Goal: Information Seeking & Learning: Learn about a topic

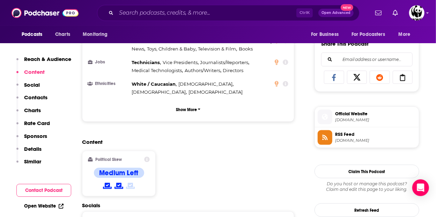
scroll to position [431, 0]
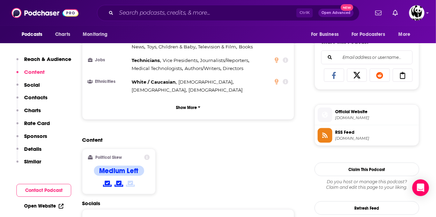
click at [235, 151] on div "Content Political Skew Medium Left" at bounding box center [188, 168] width 212 height 63
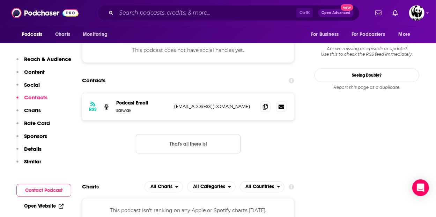
scroll to position [603, 0]
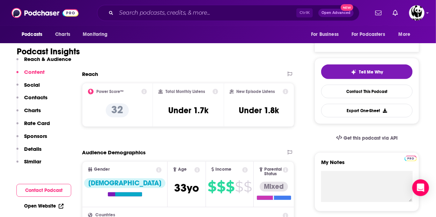
scroll to position [0, 0]
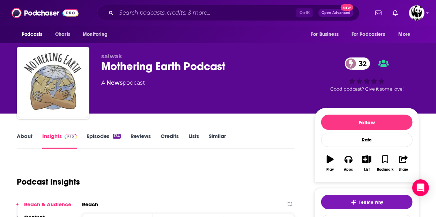
click at [95, 138] on link "Episodes 134" at bounding box center [103, 141] width 34 height 16
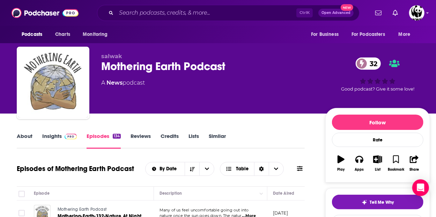
scroll to position [125, 0]
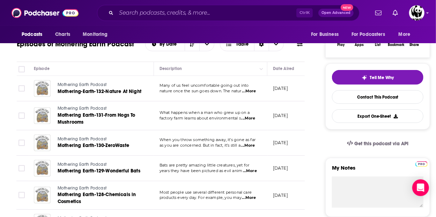
click at [252, 89] on span "...More" at bounding box center [249, 92] width 14 height 6
click at [136, 65] on div "Episode" at bounding box center [91, 69] width 114 height 8
click at [248, 120] on span "...More" at bounding box center [248, 119] width 14 height 6
click at [136, 65] on div "Episode" at bounding box center [91, 69] width 114 height 8
click at [250, 144] on span "...More" at bounding box center [248, 146] width 14 height 6
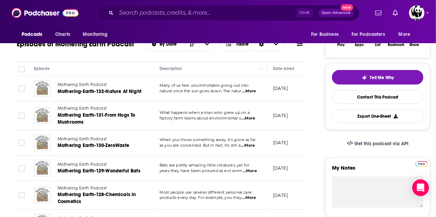
click at [247, 59] on div "Episodes of Mothering Earth Podcast By Date Table" at bounding box center [161, 48] width 288 height 27
click at [246, 167] on span "Bats are pretty amazing little creatures, yet for" at bounding box center [204, 165] width 90 height 5
click at [250, 168] on span "...More" at bounding box center [250, 171] width 14 height 6
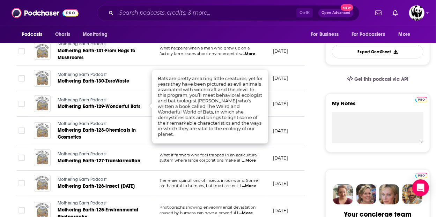
scroll to position [190, 0]
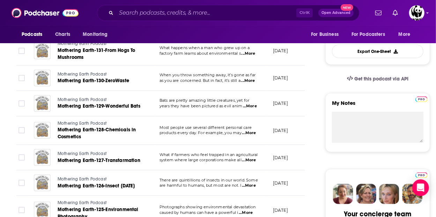
click at [251, 133] on span "...More" at bounding box center [249, 133] width 14 height 6
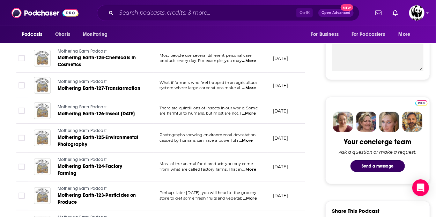
scroll to position [263, 0]
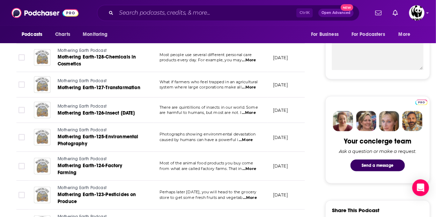
click at [250, 139] on span "...More" at bounding box center [246, 140] width 14 height 6
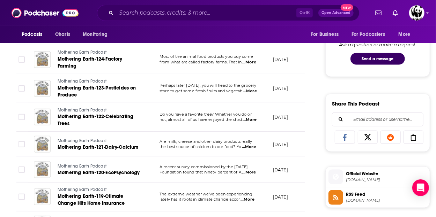
scroll to position [417, 0]
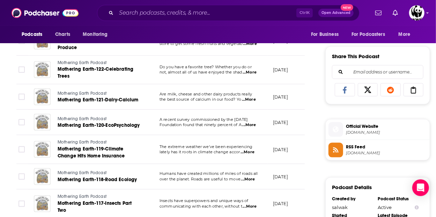
click at [249, 150] on span "...More" at bounding box center [247, 153] width 14 height 6
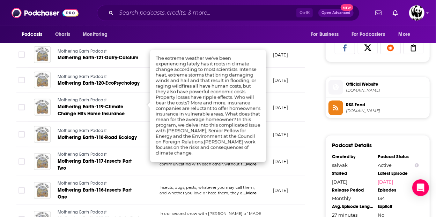
scroll to position [460, 0]
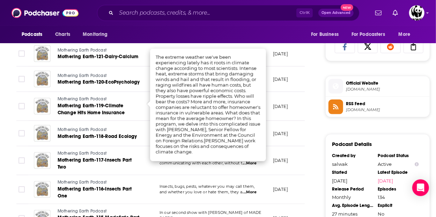
click at [314, 138] on div "About Insights Episodes 134 Reviews Credits Lists Similar Episodes of Mothering…" at bounding box center [165, 130] width 319 height 916
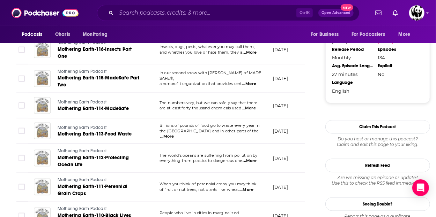
scroll to position [600, 0]
click at [174, 134] on span "...More" at bounding box center [167, 137] width 14 height 6
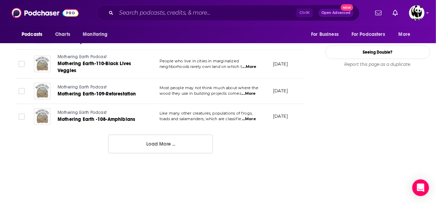
scroll to position [752, 0]
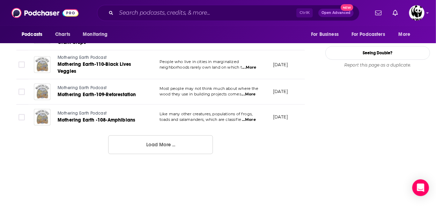
click at [179, 141] on button "Load More ..." at bounding box center [160, 144] width 105 height 19
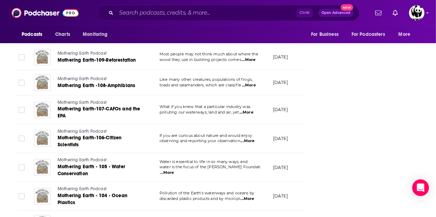
scroll to position [788, 0]
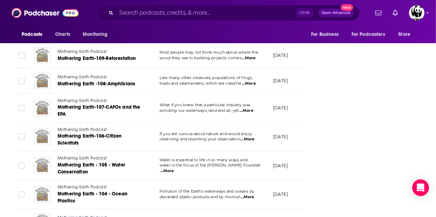
click at [248, 137] on span "...More" at bounding box center [247, 140] width 14 height 6
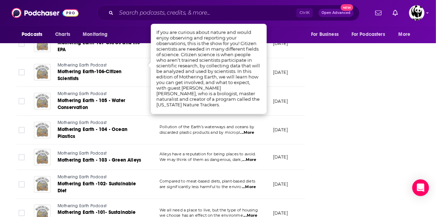
scroll to position [863, 0]
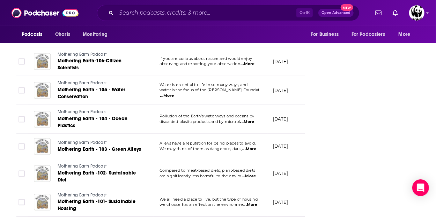
click at [253, 119] on span "...More" at bounding box center [247, 122] width 14 height 6
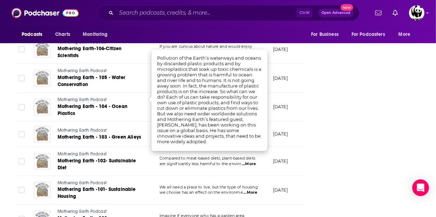
scroll to position [876, 0]
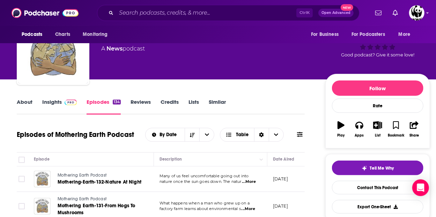
scroll to position [35, 0]
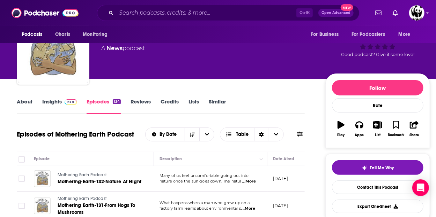
click at [144, 101] on link "Reviews" at bounding box center [140, 106] width 20 height 16
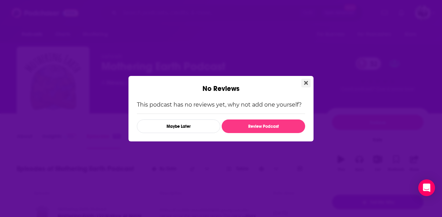
click at [305, 82] on icon "Close" at bounding box center [306, 83] width 4 height 4
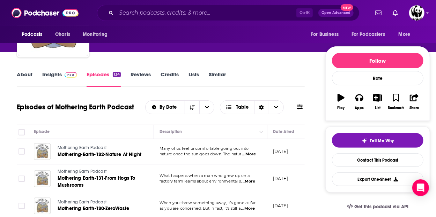
scroll to position [62, 0]
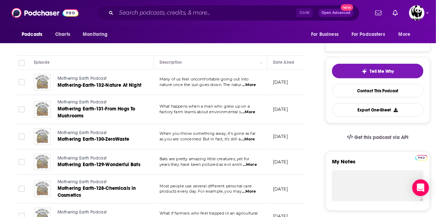
scroll to position [0, 0]
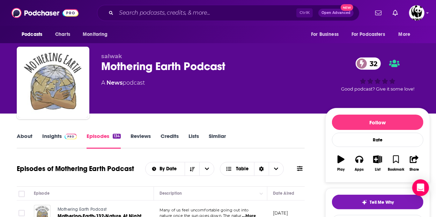
click at [56, 136] on link "Insights" at bounding box center [59, 141] width 35 height 16
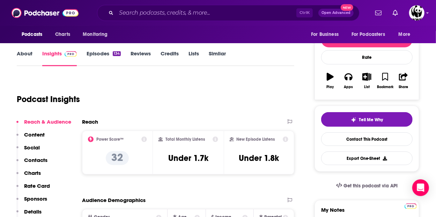
scroll to position [84, 0]
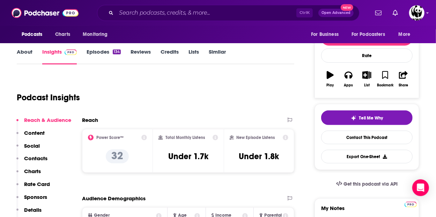
click at [88, 123] on h2 "Reach" at bounding box center [90, 120] width 16 height 7
click at [92, 119] on h2 "Reach" at bounding box center [90, 120] width 16 height 7
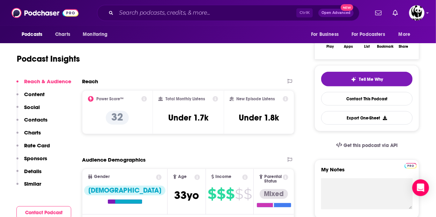
scroll to position [123, 0]
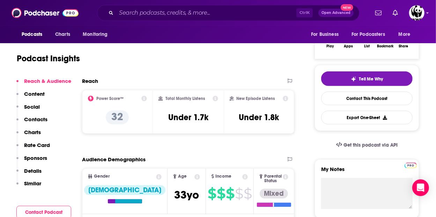
click at [144, 99] on icon at bounding box center [144, 99] width 6 height 6
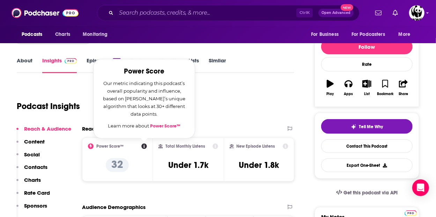
scroll to position [74, 0]
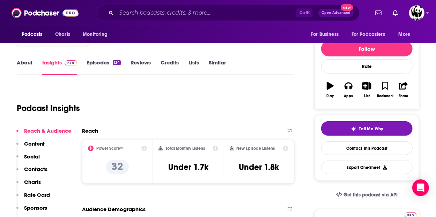
click at [268, 114] on div "Podcast Insights" at bounding box center [153, 104] width 272 height 36
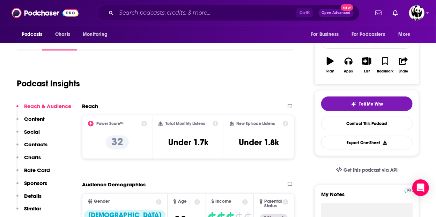
scroll to position [0, 0]
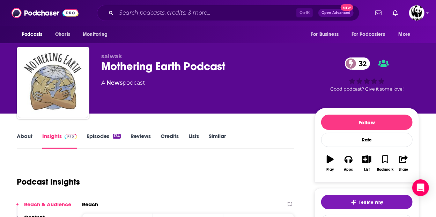
click at [27, 142] on link "About" at bounding box center [25, 141] width 16 height 16
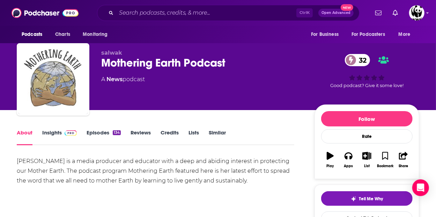
scroll to position [3, 0]
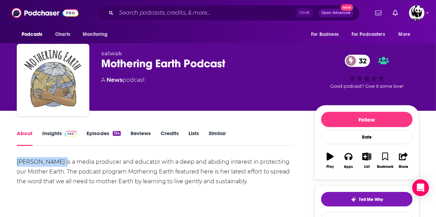
drag, startPoint x: 59, startPoint y: 162, endPoint x: 5, endPoint y: 164, distance: 54.4
copy div "[PERSON_NAME]"
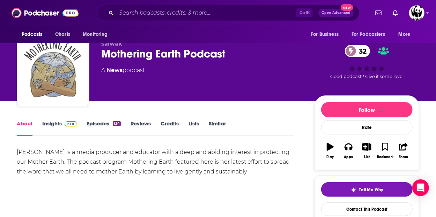
scroll to position [12, 0]
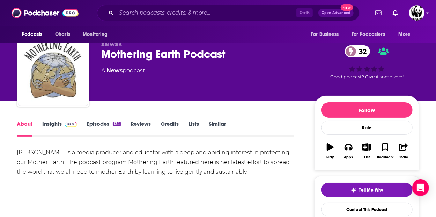
click at [56, 123] on link "Insights" at bounding box center [59, 129] width 35 height 16
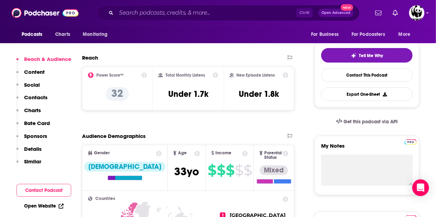
scroll to position [146, 0]
